Goal: Browse casually

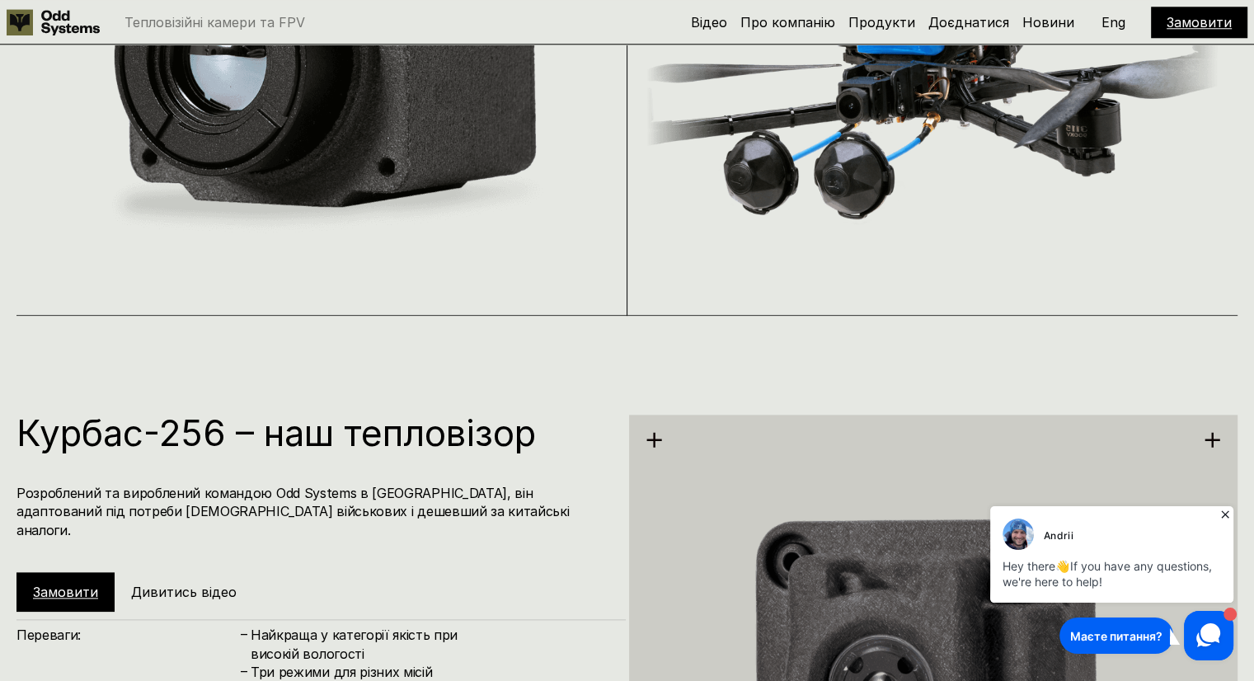
click at [907, 179] on img at bounding box center [933, 68] width 572 height 366
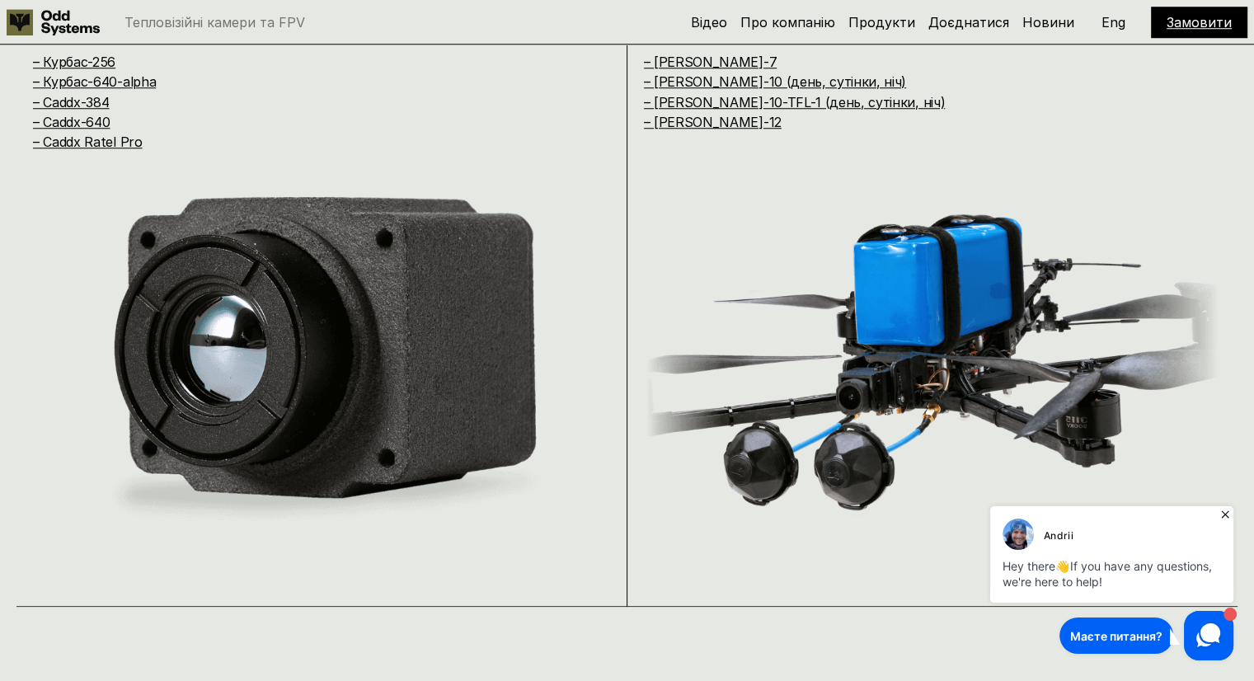
scroll to position [1402, 0]
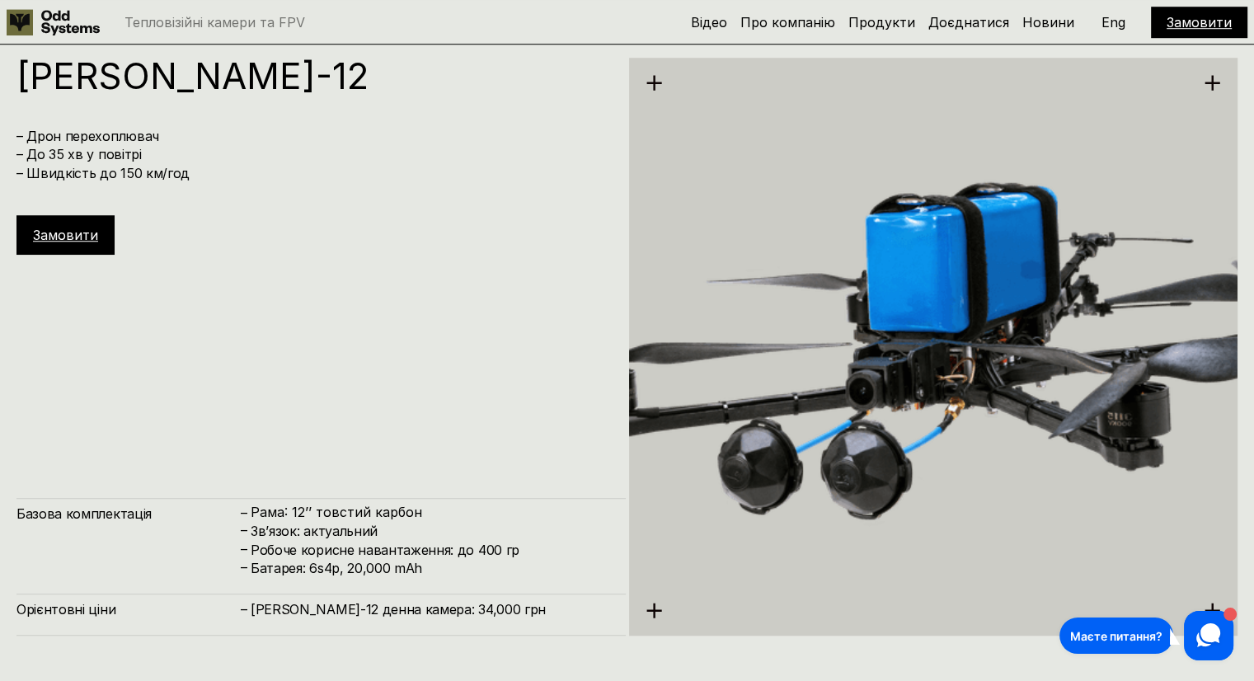
click at [835, 469] on img at bounding box center [933, 347] width 609 height 682
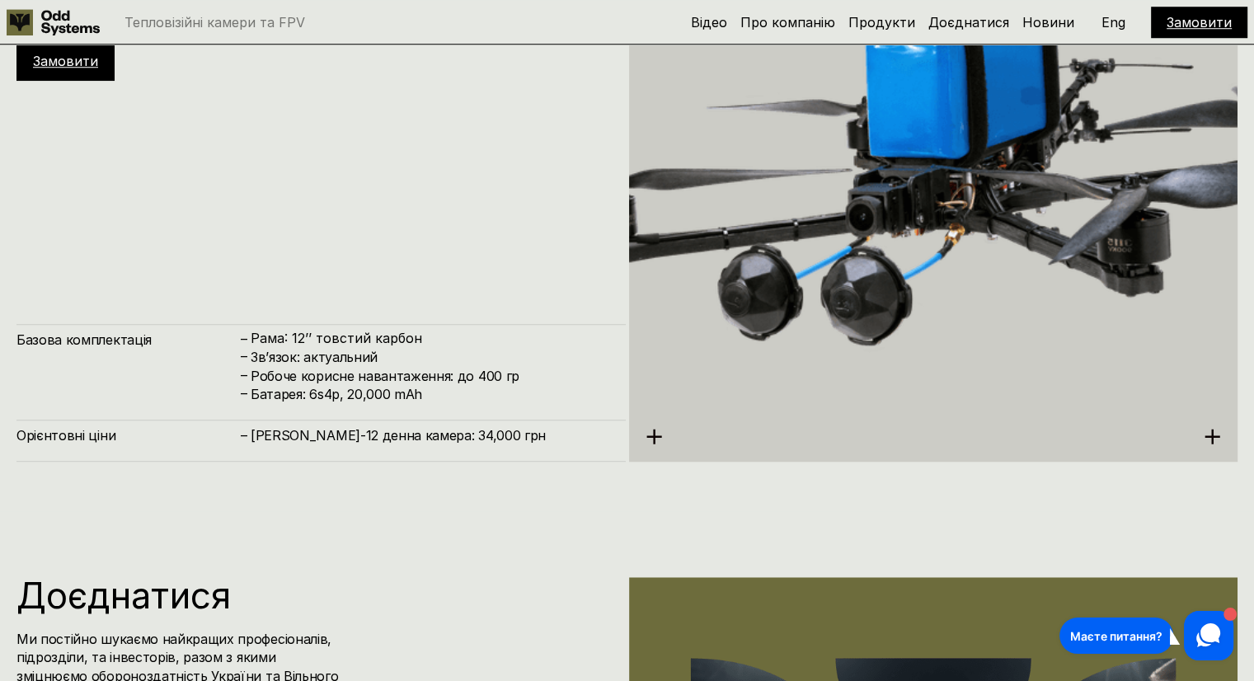
scroll to position [7823, 0]
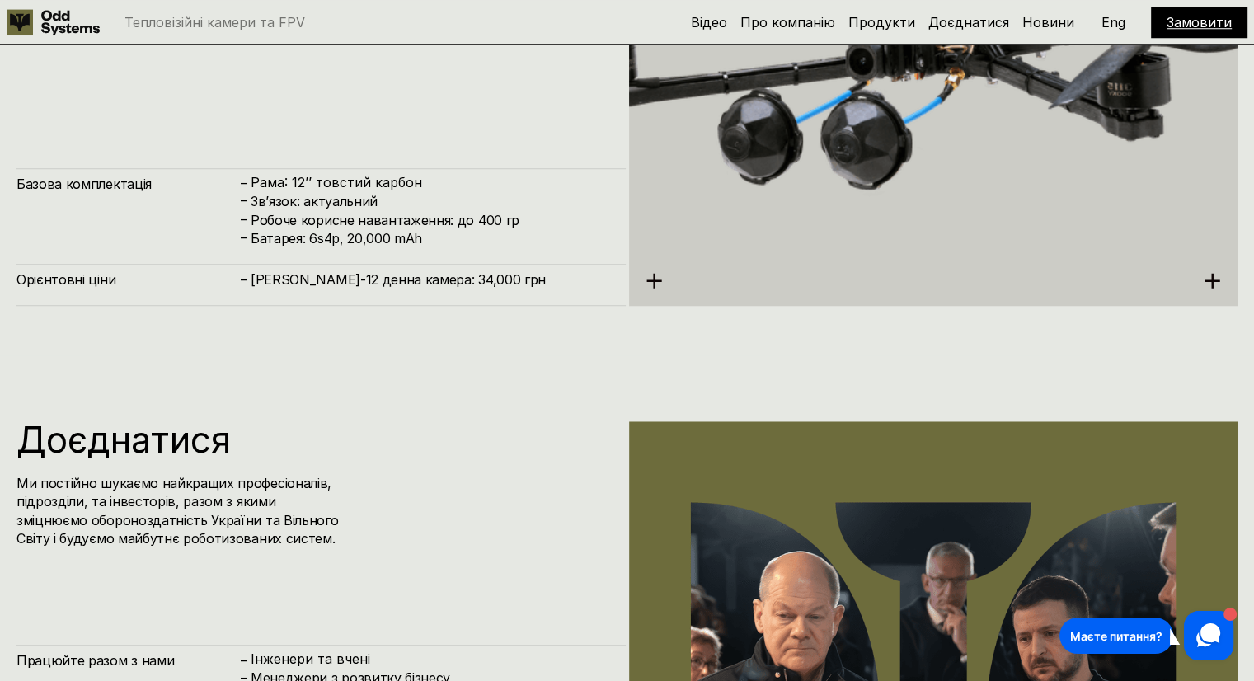
click at [669, 271] on img at bounding box center [933, 17] width 609 height 682
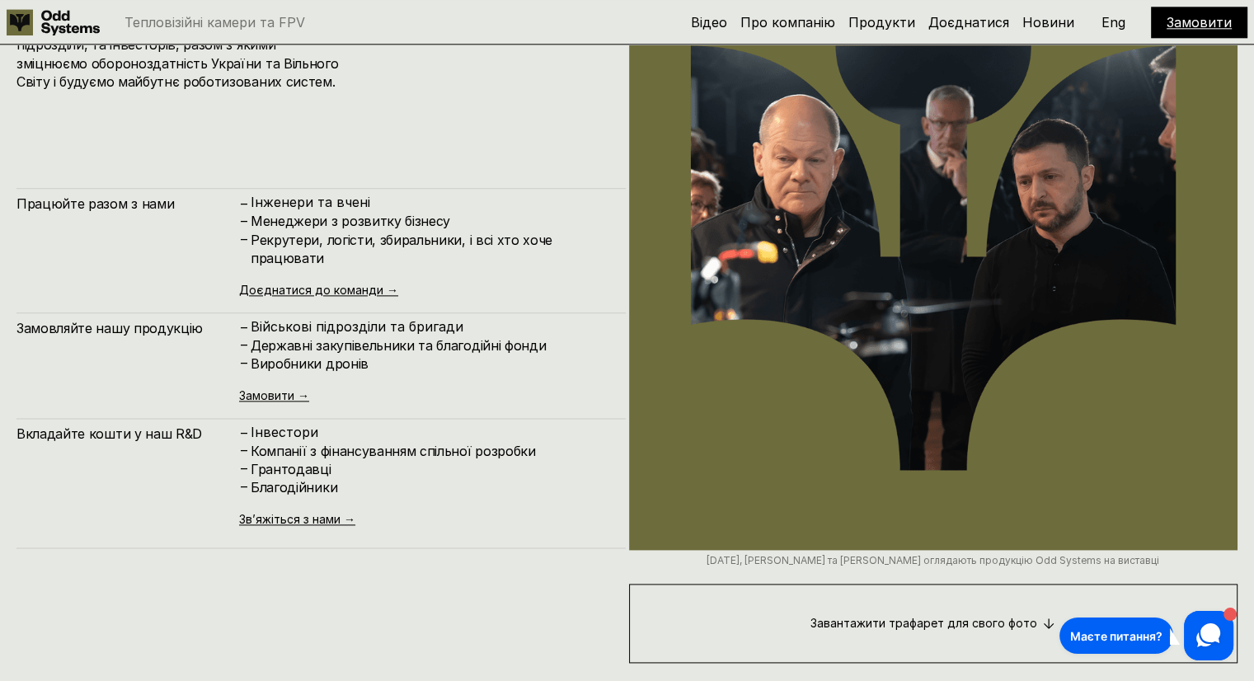
scroll to position [8400, 0]
